Goal: Navigation & Orientation: Find specific page/section

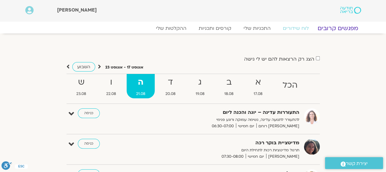
click at [332, 26] on link "מפגשים קרובים" at bounding box center [337, 28] width 55 height 7
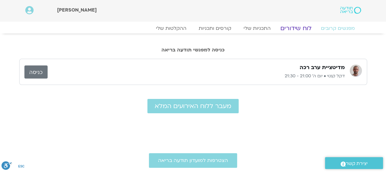
click at [296, 27] on link "לוח שידורים" at bounding box center [296, 28] width 46 height 7
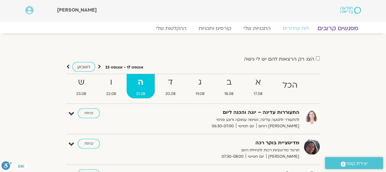
click at [336, 27] on link "מפגשים קרובים" at bounding box center [337, 28] width 55 height 7
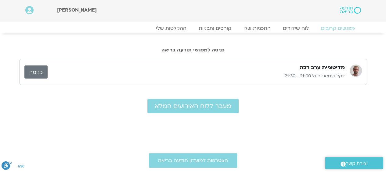
click at [351, 14] on img at bounding box center [350, 10] width 20 height 7
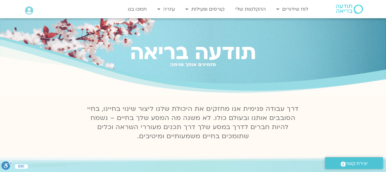
click at [27, 8] on icon at bounding box center [29, 10] width 8 height 9
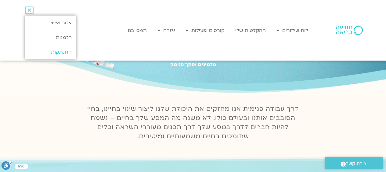
click at [64, 48] on link "התנתקות" at bounding box center [50, 52] width 51 height 15
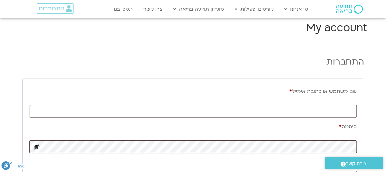
click at [349, 10] on img at bounding box center [349, 9] width 27 height 9
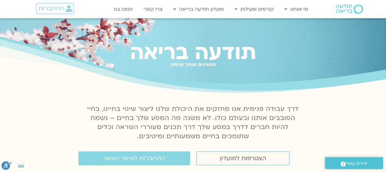
click at [56, 9] on span "התחברות" at bounding box center [51, 8] width 26 height 7
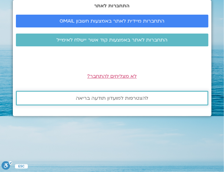
click at [118, 98] on span "להצטרפות למועדון תודעה בריאה" at bounding box center [112, 97] width 72 height 5
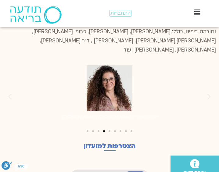
scroll to position [629, 0]
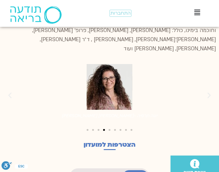
click at [109, 125] on div "קרוסלת תמונות" at bounding box center [109, 129] width 213 height 8
click at [109, 129] on span "לעבור לשקופית 5" at bounding box center [110, 130] width 2 height 2
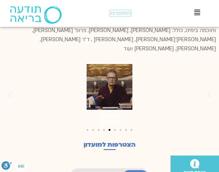
click at [115, 129] on span "לעבור לשקופית 6" at bounding box center [115, 130] width 2 height 2
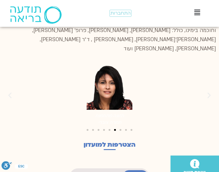
click at [120, 125] on div "קרוסלת תמונות" at bounding box center [109, 129] width 213 height 8
click at [120, 129] on span "לעבור לשקופית 7" at bounding box center [121, 130] width 2 height 2
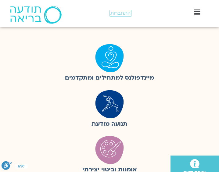
scroll to position [0, 0]
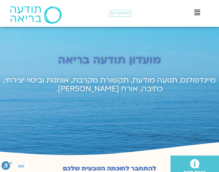
click at [98, 63] on h2 "מועדון תודעה בריאה" at bounding box center [109, 60] width 219 height 13
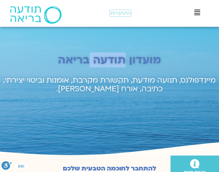
click at [98, 63] on h2 "מועדון תודעה בריאה" at bounding box center [109, 60] width 219 height 13
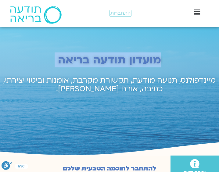
click at [98, 63] on h2 "מועדון תודעה בריאה" at bounding box center [109, 60] width 219 height 13
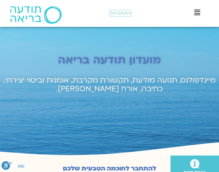
click at [204, 11] on div "Main Menu" at bounding box center [197, 13] width 38 height 10
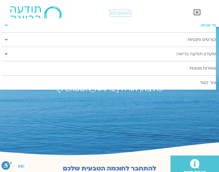
click at [206, 27] on link "מי אנחנו" at bounding box center [109, 25] width 214 height 14
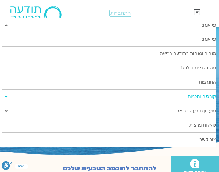
click at [205, 98] on link "קורסים ותכניות" at bounding box center [109, 97] width 214 height 14
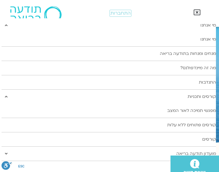
click at [198, 10] on icon at bounding box center [197, 12] width 7 height 7
